Goal: Information Seeking & Learning: Understand process/instructions

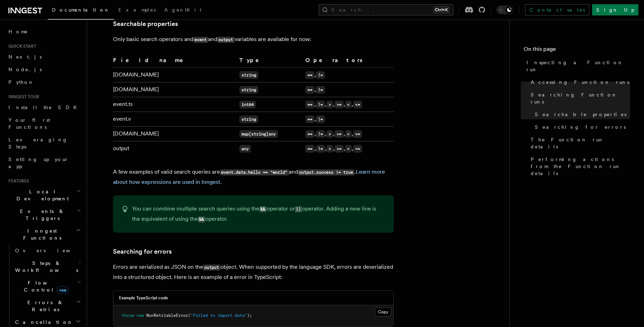
scroll to position [559, 0]
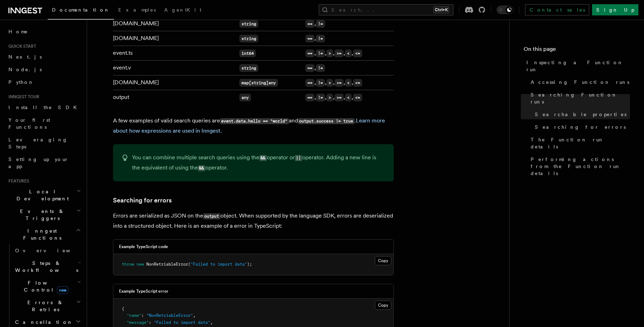
click at [131, 75] on td "[DOMAIN_NAME]" at bounding box center [174, 82] width 123 height 15
click at [236, 77] on td "map[string]any" at bounding box center [269, 82] width 66 height 15
click at [344, 75] on td "== , != , > , >= , < , <=" at bounding box center [347, 82] width 91 height 15
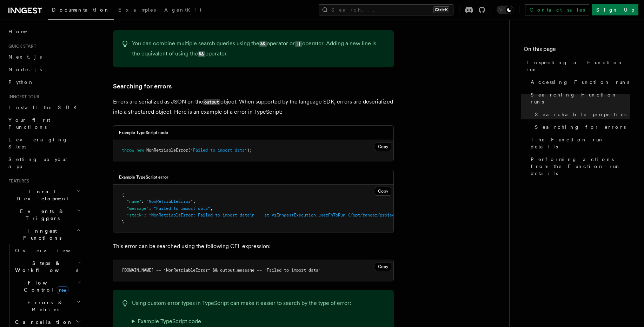
scroll to position [674, 0]
click at [272, 139] on pre "throw new NonRetriableError ( "Failed to import data" );" at bounding box center [253, 149] width 280 height 21
click at [229, 190] on pre "{ "name" : "NonRetriableError" , "message" : "Failed to import data" , "stack" …" at bounding box center [253, 207] width 280 height 48
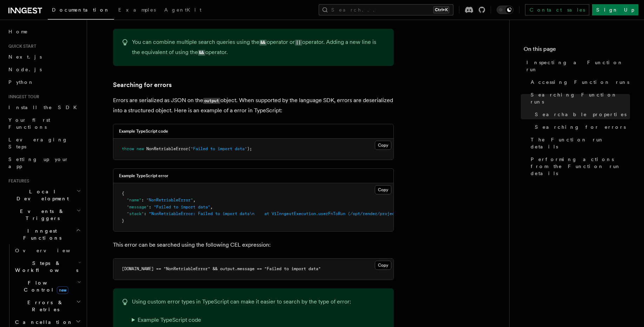
click at [229, 198] on pre "{ "name" : "NonRetriableError" , "message" : "Failed to import data" , "stack" …" at bounding box center [253, 207] width 280 height 48
